Goal: Find specific page/section: Find specific page/section

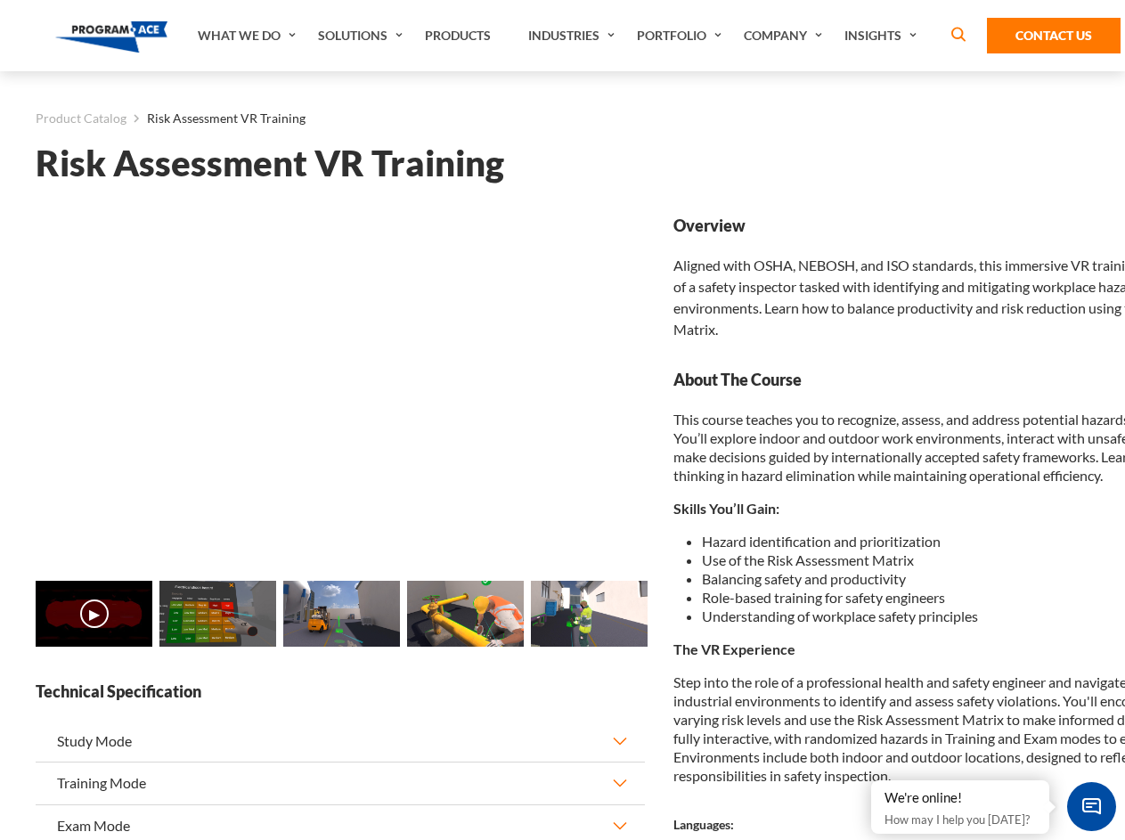
click at [362, 36] on link "Solutions" at bounding box center [362, 35] width 107 height 71
click at [0, 0] on div "AI & Computer Vision Solutions Computer Vision Quality Control AI tools for fas…" at bounding box center [0, 0] width 0 height 0
click at [0, 0] on div "AI & Computer Vision Solutions Virtual Training Solutions Virtual Tour Solution…" at bounding box center [0, 0] width 0 height 0
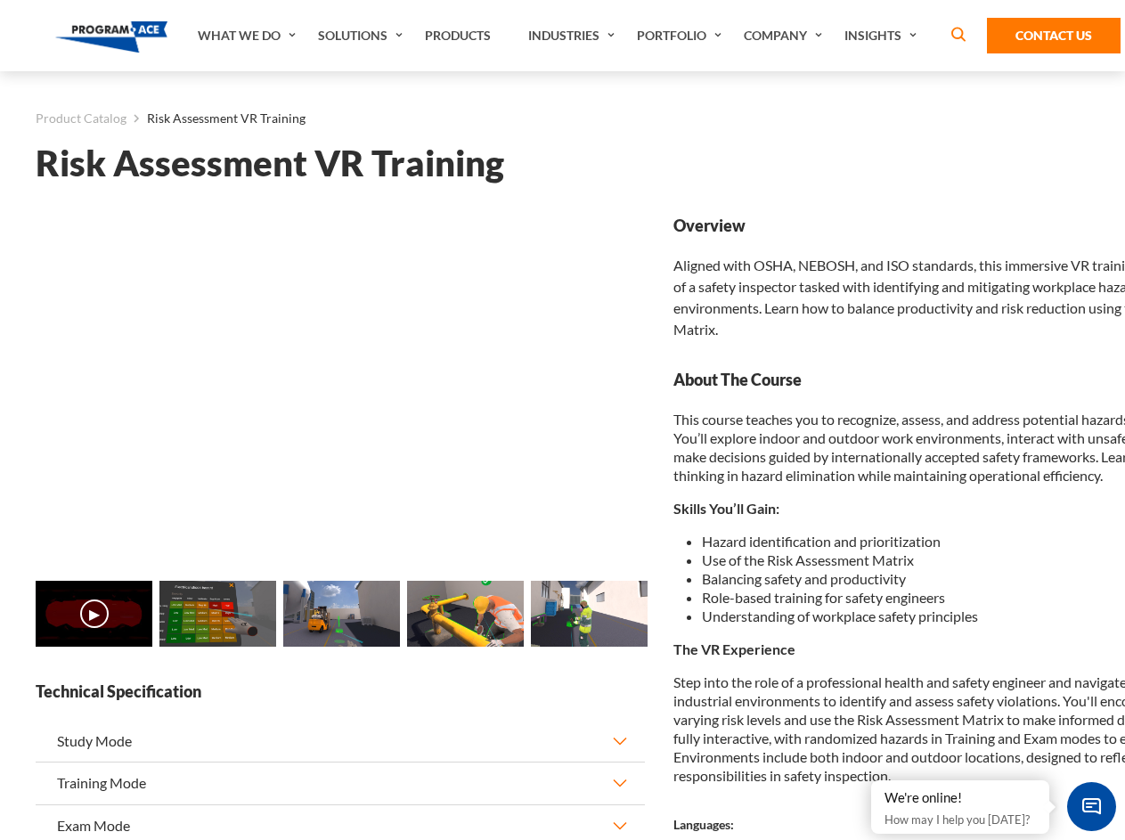
click at [0, 0] on div "AI & Computer Vision Solutions Virtual Training Solutions Virtual Tour Solution…" at bounding box center [0, 0] width 0 height 0
click at [0, 0] on div "AI & Computer Vision Solutions Computer Vision Quality Control AI tools for fas…" at bounding box center [0, 0] width 0 height 0
